Goal: Task Accomplishment & Management: Use online tool/utility

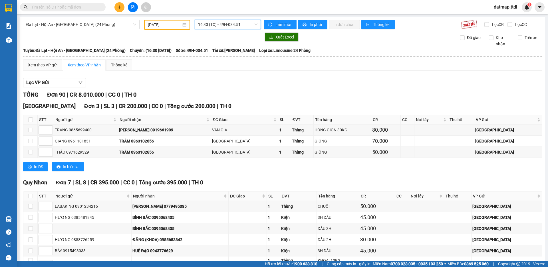
click at [120, 7] on icon "plus" at bounding box center [120, 7] width 4 height 4
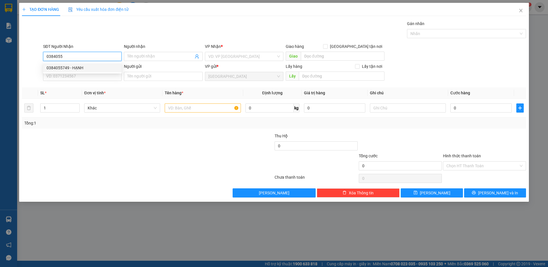
click at [78, 66] on div "0384055749 - HẠNH" at bounding box center [83, 68] width 72 height 6
type input "0384055749"
type input "HẠNH"
click at [127, 109] on span "Khác" at bounding box center [122, 108] width 69 height 9
type input "0384055749"
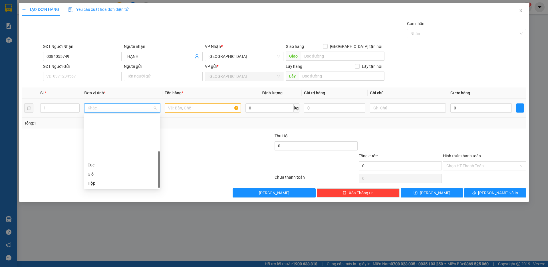
scroll to position [55, 0]
click at [95, 147] on div "Thùng" at bounding box center [122, 147] width 69 height 6
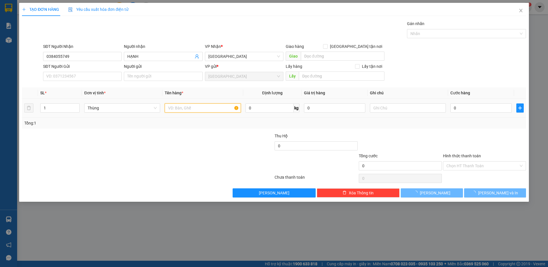
click at [190, 105] on input "text" at bounding box center [203, 108] width 76 height 9
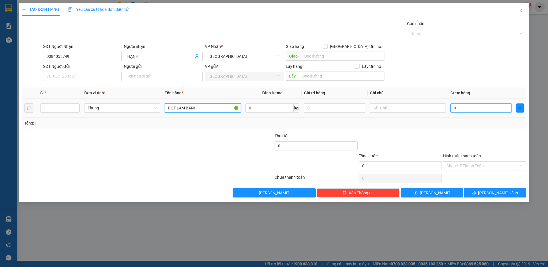
type input "BỘT LÀM BÁNH"
click at [458, 106] on input "0" at bounding box center [480, 108] width 61 height 9
type input "7"
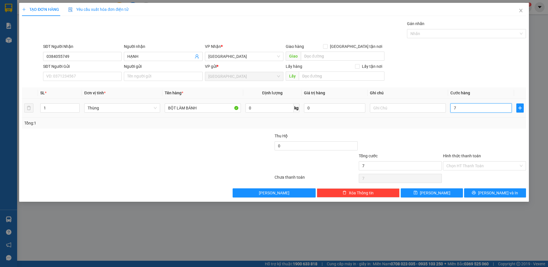
type input "70"
type input "700"
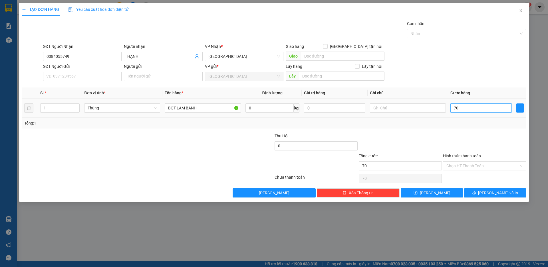
type input "700"
type input "7.000"
type input "70.000"
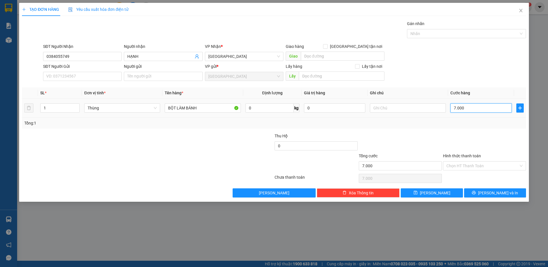
type input "70.000"
drag, startPoint x: 470, startPoint y: 104, endPoint x: 491, endPoint y: 82, distance: 31.1
type input "70.000"
drag, startPoint x: 491, startPoint y: 82, endPoint x: 497, endPoint y: 59, distance: 24.2
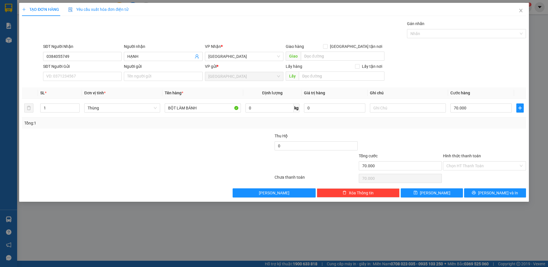
click at [493, 53] on div "SĐT Người Nhận 0384055749 Người nhận HẠNH VP Nhận * Đà Lạt Giao hàng [GEOGRAPHI…" at bounding box center [284, 53] width 485 height 20
click at [492, 190] on span "[PERSON_NAME] và In" at bounding box center [498, 193] width 40 height 6
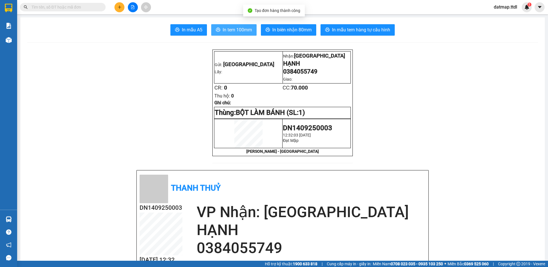
click at [236, 28] on span "In tem 100mm" at bounding box center [237, 29] width 29 height 7
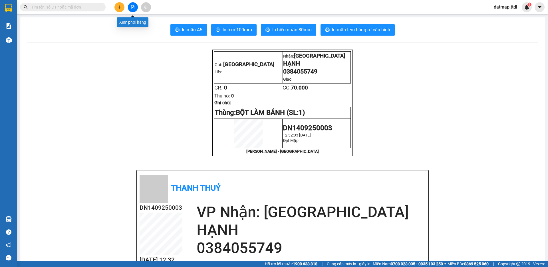
click at [133, 7] on icon "file-add" at bounding box center [133, 7] width 4 height 4
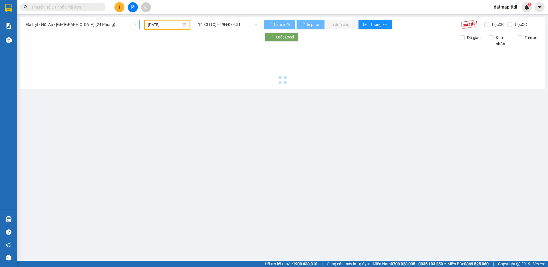
type input "[DATE]"
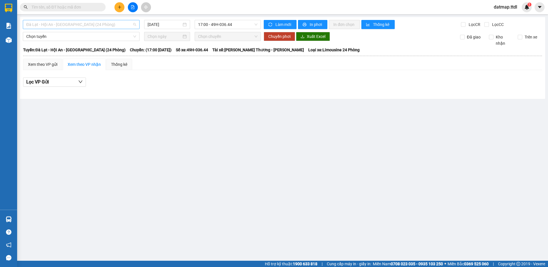
click at [62, 23] on span "Đà Lạt - Hội An - [GEOGRAPHIC_DATA] (24 Phòng)" at bounding box center [81, 24] width 110 height 9
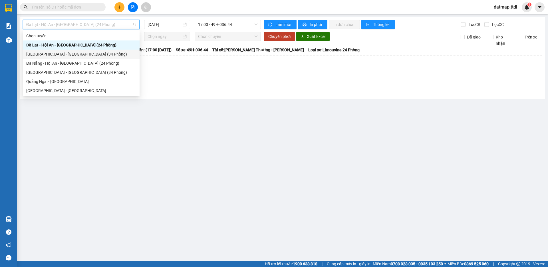
click at [51, 54] on div "[GEOGRAPHIC_DATA] - [GEOGRAPHIC_DATA] (34 Phòng)" at bounding box center [81, 54] width 110 height 6
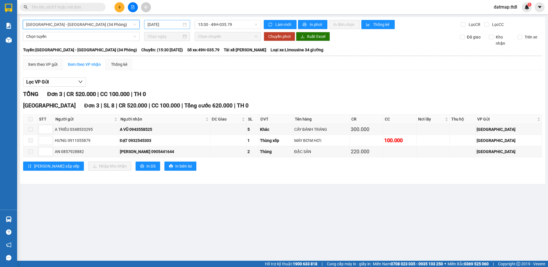
click at [154, 25] on input "[DATE]" at bounding box center [165, 24] width 34 height 6
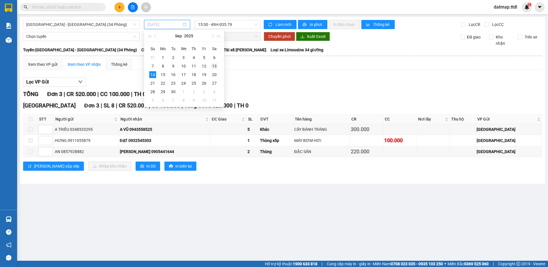
click at [216, 66] on div "13" at bounding box center [214, 66] width 7 height 7
type input "[DATE]"
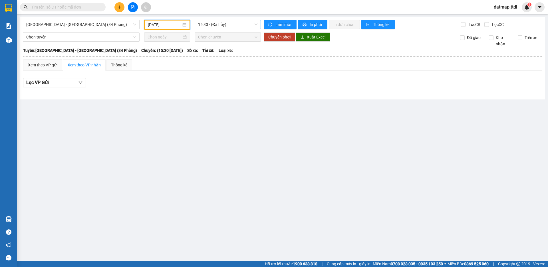
click at [210, 26] on span "15:30 - (Đã hủy)" at bounding box center [227, 24] width 59 height 9
click at [81, 24] on span "[GEOGRAPHIC_DATA] - [GEOGRAPHIC_DATA] (34 Phòng)" at bounding box center [81, 24] width 110 height 9
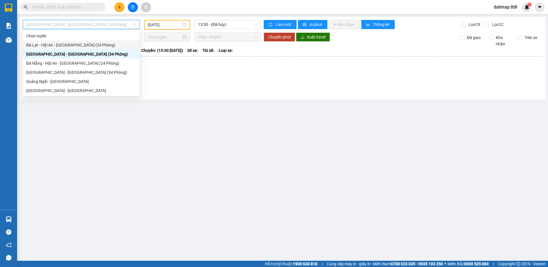
click at [61, 47] on div "Đà Lạt - Hội An - [GEOGRAPHIC_DATA] (24 Phòng)" at bounding box center [81, 45] width 110 height 6
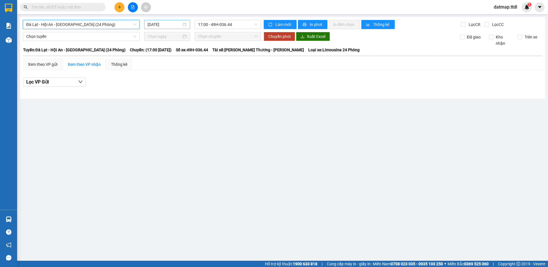
click at [159, 23] on input "[DATE]" at bounding box center [165, 24] width 34 height 6
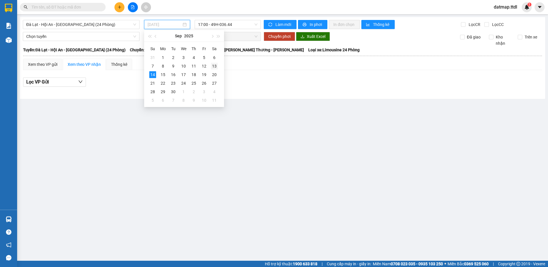
click at [212, 66] on div "13" at bounding box center [214, 66] width 7 height 7
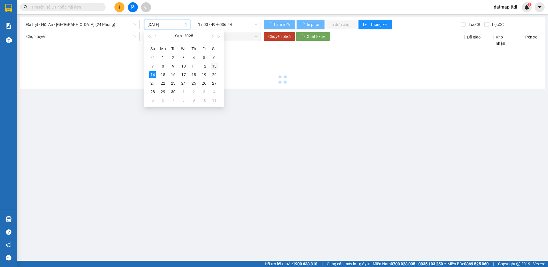
type input "[DATE]"
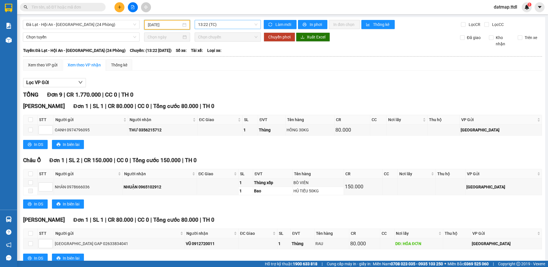
click at [218, 23] on span "13:22 (TC)" at bounding box center [227, 24] width 59 height 9
click at [215, 56] on div "16:30 (TC) - 49H-034.51" at bounding box center [219, 54] width 45 height 6
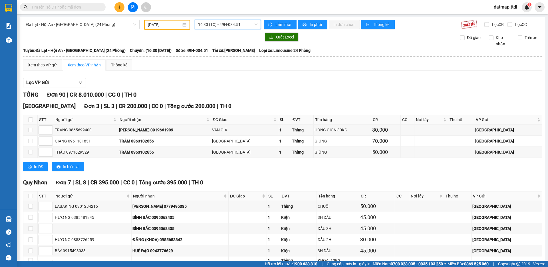
click at [211, 26] on span "16:30 (TC) - 49H-034.51" at bounding box center [227, 24] width 59 height 9
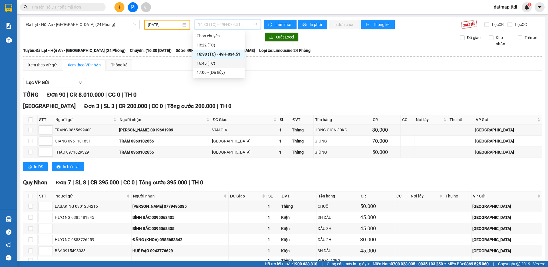
click at [206, 63] on div "16:45 (TC)" at bounding box center [219, 63] width 45 height 6
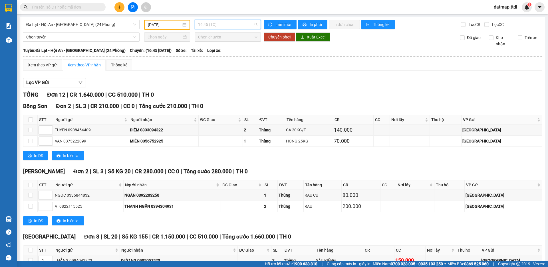
click at [225, 23] on span "16:45 (TC)" at bounding box center [227, 24] width 59 height 9
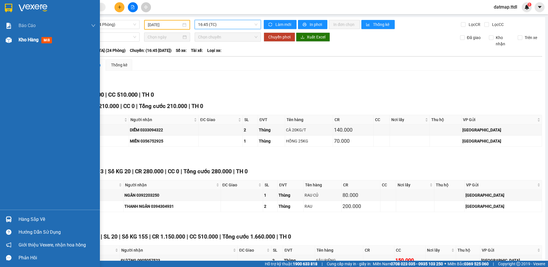
click at [28, 39] on span "Kho hàng" at bounding box center [29, 39] width 20 height 5
